Goal: Task Accomplishment & Management: Complete application form

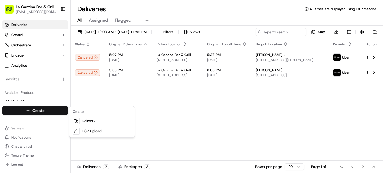
click at [114, 116] on link "Delivery" at bounding box center [101, 121] width 63 height 10
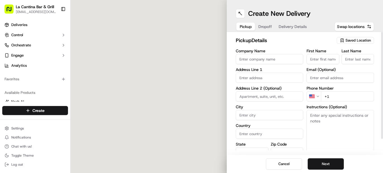
click at [281, 65] on div "Company Name Address Line 1 Address Line 2 (Optional) City Country State Zip Co…" at bounding box center [269, 108] width 67 height 118
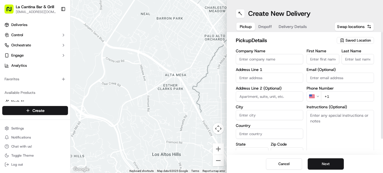
click at [286, 63] on input "Company Name" at bounding box center [269, 59] width 67 height 10
type input "La Cantina Bar & Grill"
type input "[STREET_ADDRESS]"
type input "Plainfield"
type input "[GEOGRAPHIC_DATA]"
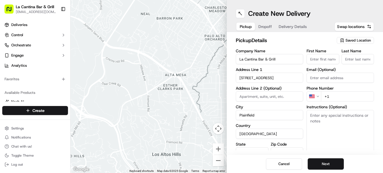
type input "CT"
type input "06374"
type input "[PERSON_NAME]"
type input "[EMAIL_ADDRESS][DOMAIN_NAME]"
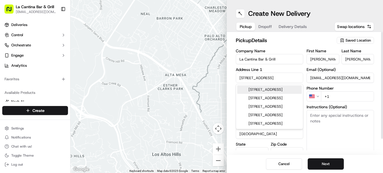
click at [345, 94] on input "+1" at bounding box center [347, 96] width 53 height 10
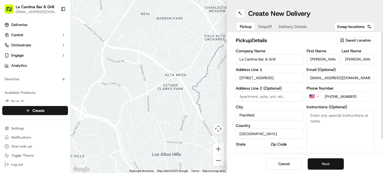
type input "[PHONE_NUMBER]"
click at [336, 165] on button "Next" at bounding box center [326, 163] width 36 height 11
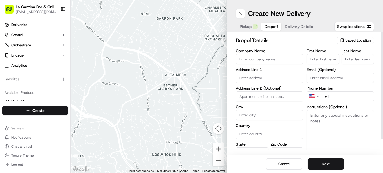
click at [329, 55] on input "First Name" at bounding box center [322, 59] width 33 height 10
type input "crystal"
type input "[STREET_ADDRESS]"
type input "Plainfield"
type input "[GEOGRAPHIC_DATA]"
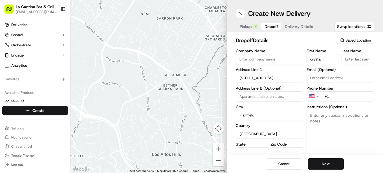
type input "CT"
type input "06354"
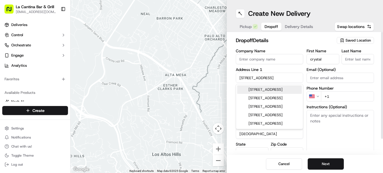
click at [359, 59] on input "Last Name" at bounding box center [357, 59] width 33 height 10
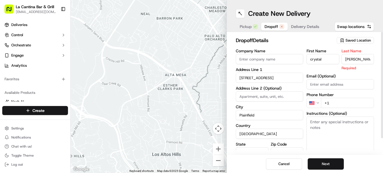
type input "[PERSON_NAME]"
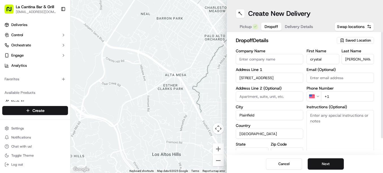
click at [338, 102] on div "First Name [PERSON_NAME] Last Name [PERSON_NAME] Email (Optional) Phone Number …" at bounding box center [339, 108] width 67 height 118
type input "[PHONE_NUMBER]"
click at [321, 167] on button "Next" at bounding box center [326, 163] width 36 height 11
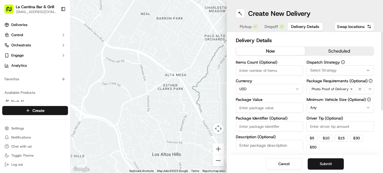
click at [248, 105] on input "Package Value" at bounding box center [269, 107] width 67 height 10
type input "43.12"
click at [318, 127] on input "Driver Tip (Optional)" at bounding box center [339, 126] width 67 height 10
type input "5.30"
click at [335, 165] on button "Submit" at bounding box center [326, 163] width 36 height 11
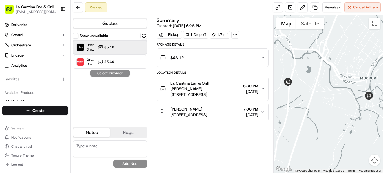
click at [120, 41] on div "Uber Dropoff ETA 25 minutes $5.10" at bounding box center [110, 47] width 74 height 14
click at [111, 74] on button "Assign Provider" at bounding box center [110, 73] width 40 height 7
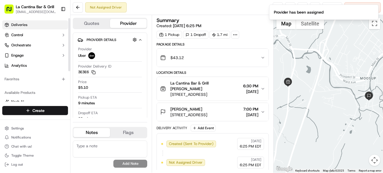
click at [14, 25] on span "Deliveries" at bounding box center [19, 24] width 16 height 5
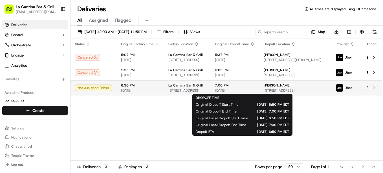
click at [250, 86] on span "7:00 PM" at bounding box center [235, 85] width 40 height 5
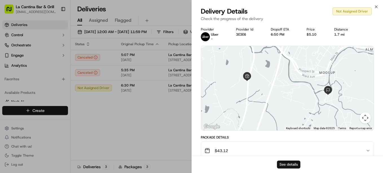
click at [292, 162] on button "See details" at bounding box center [288, 164] width 23 height 8
